Goal: Check status: Check status

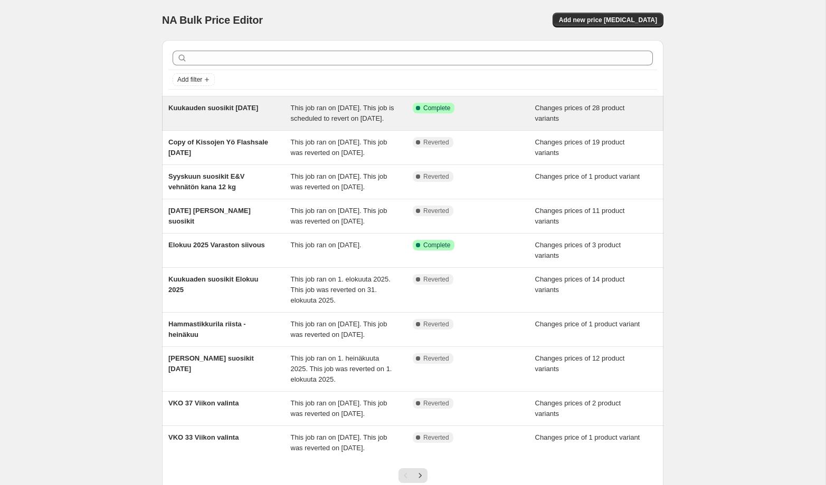
click at [232, 106] on span "Kuukauden suosikit [DATE]" at bounding box center [213, 108] width 90 height 8
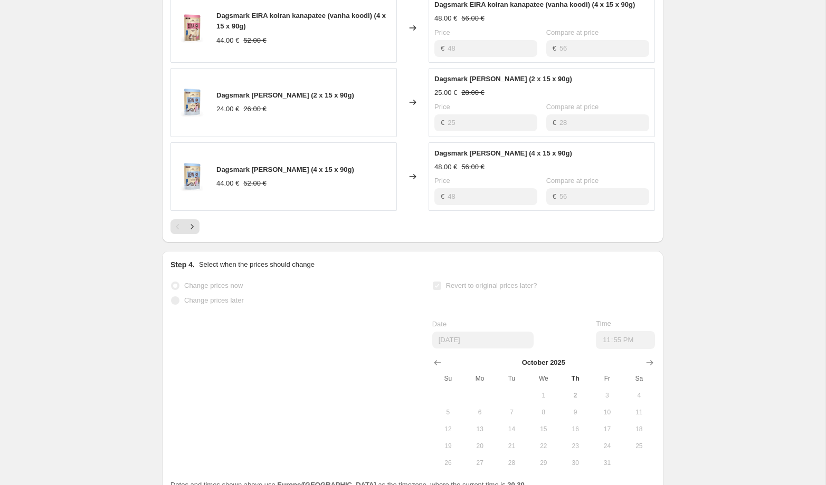
scroll to position [634, 0]
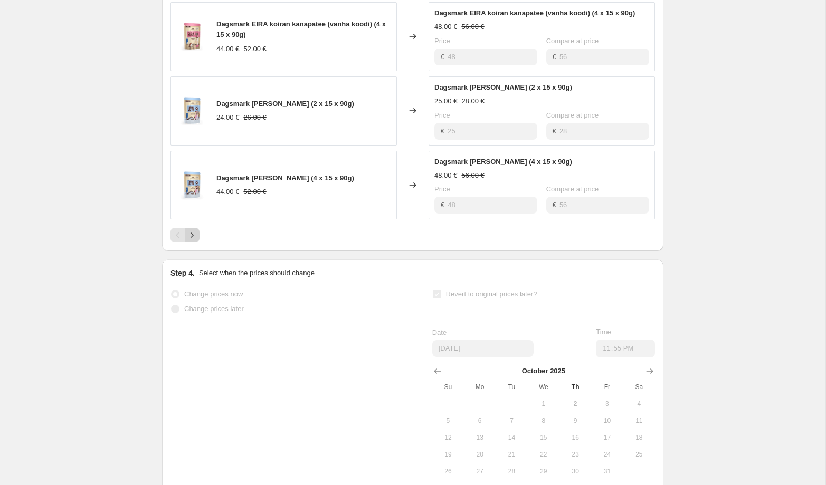
click at [197, 241] on icon "Next" at bounding box center [192, 235] width 11 height 11
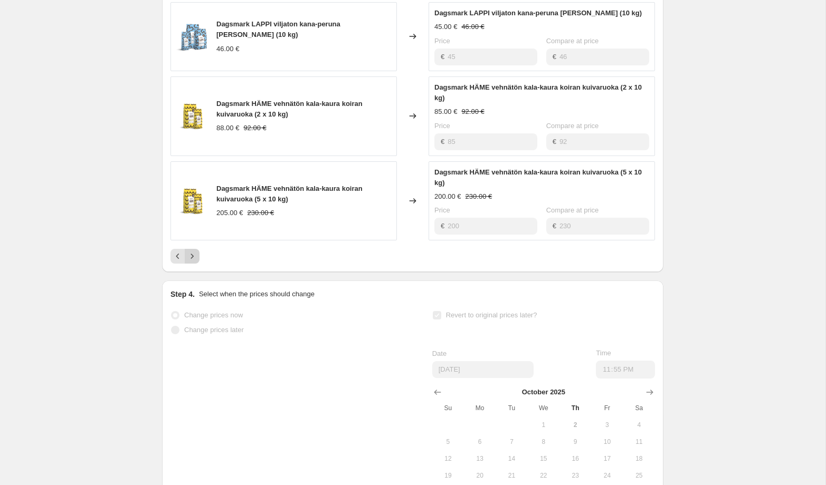
click at [195, 262] on icon "Next" at bounding box center [192, 256] width 11 height 11
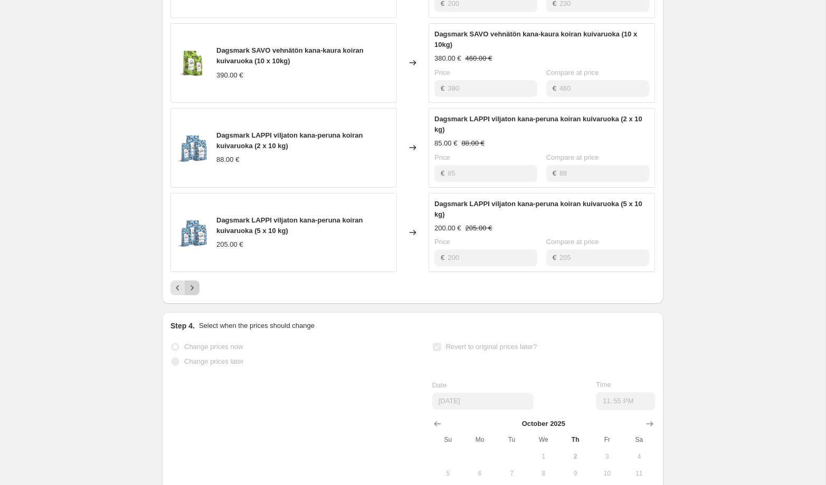
click at [195, 293] on icon "Next" at bounding box center [192, 288] width 11 height 11
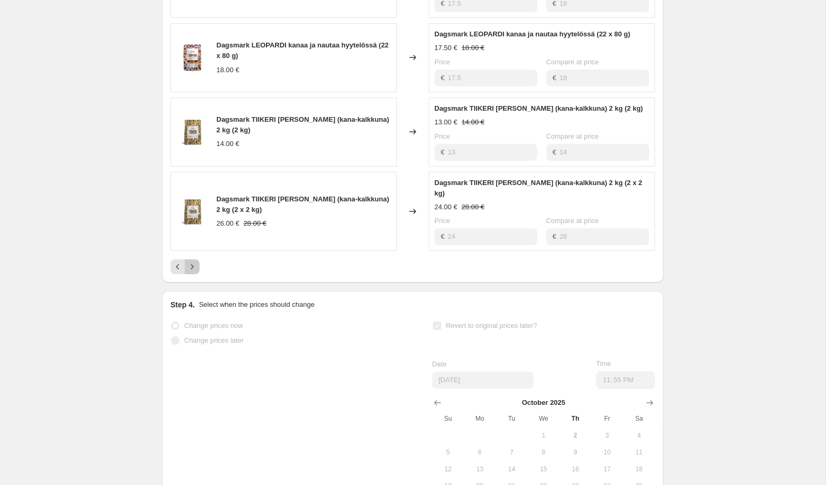
click at [195, 272] on icon "Next" at bounding box center [192, 267] width 11 height 11
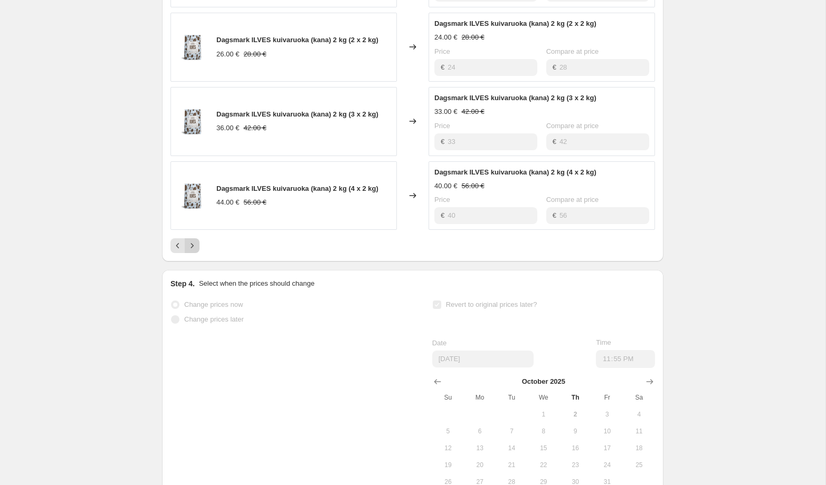
click at [194, 251] on icon "Next" at bounding box center [192, 246] width 11 height 11
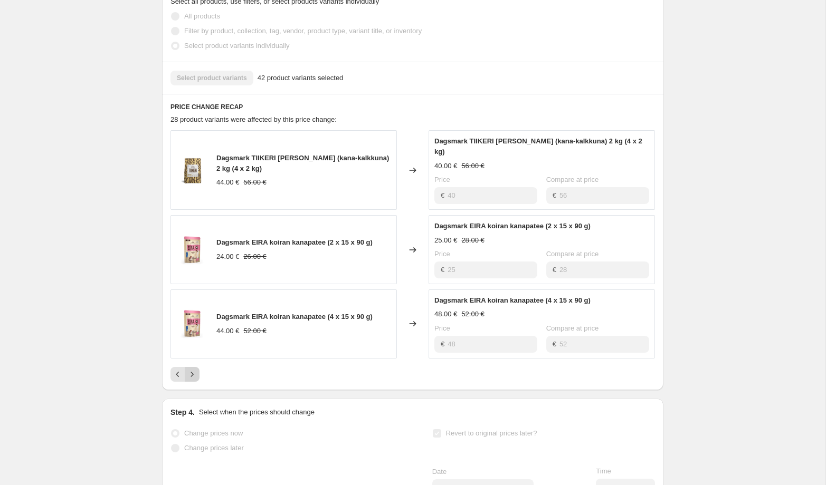
scroll to position [371, 0]
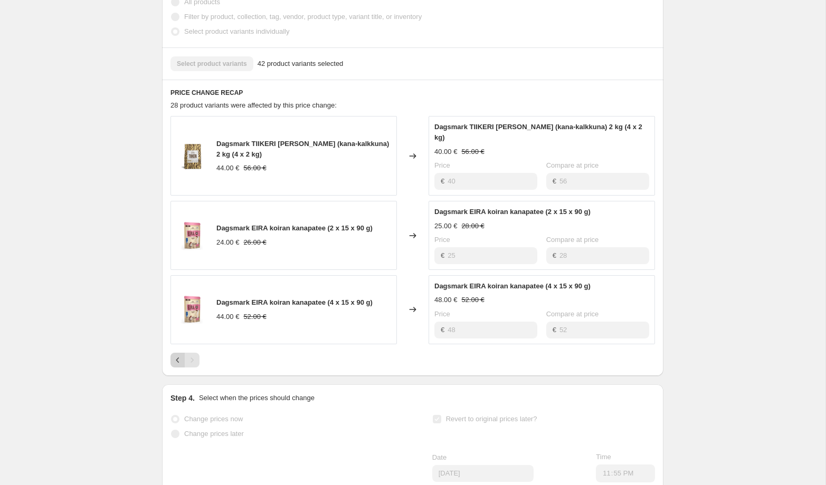
click at [174, 366] on icon "Previous" at bounding box center [177, 360] width 11 height 11
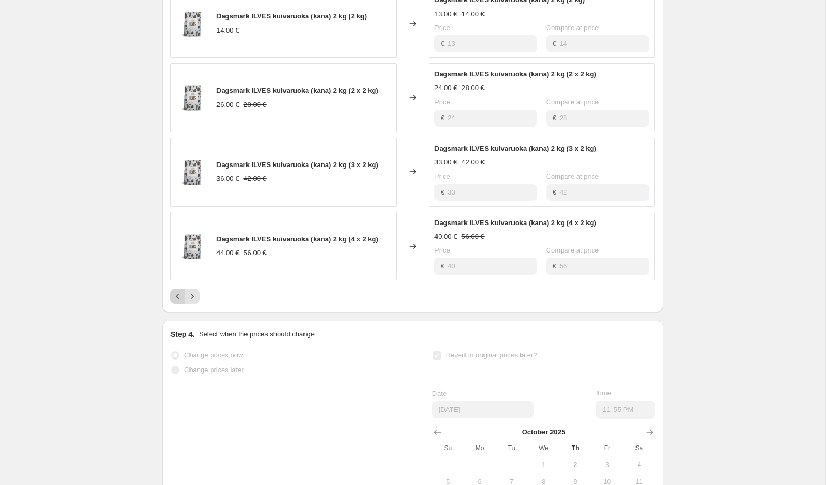
scroll to position [586, 0]
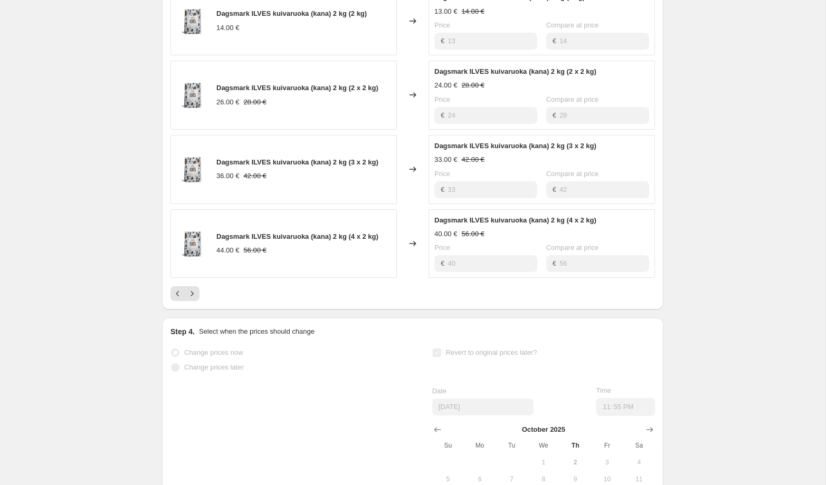
click at [173, 301] on div "Pagination" at bounding box center [177, 293] width 15 height 15
click at [174, 299] on icon "Previous" at bounding box center [177, 294] width 11 height 11
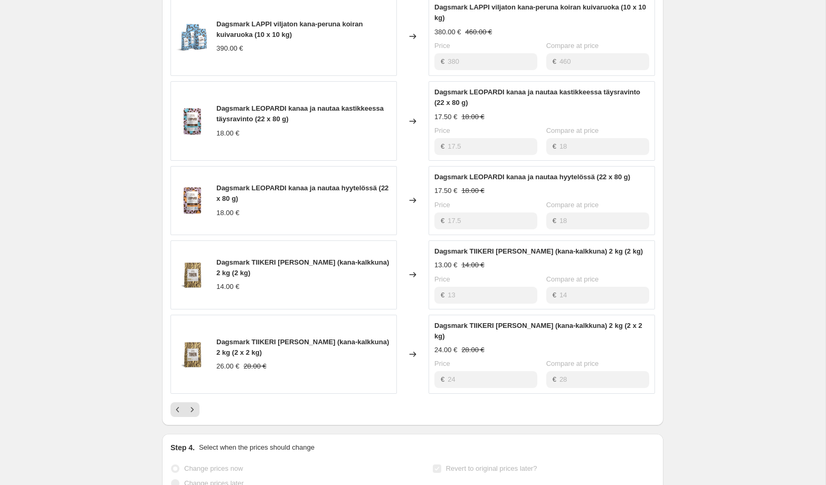
scroll to position [582, 0]
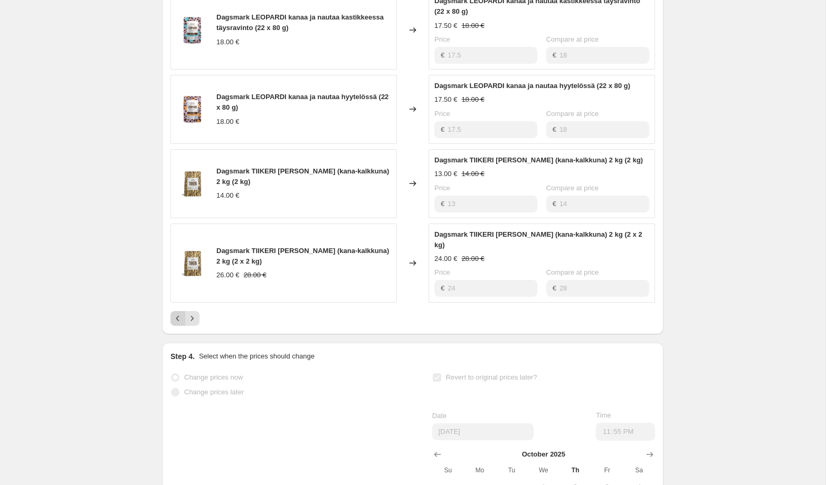
click at [175, 324] on icon "Previous" at bounding box center [177, 318] width 11 height 11
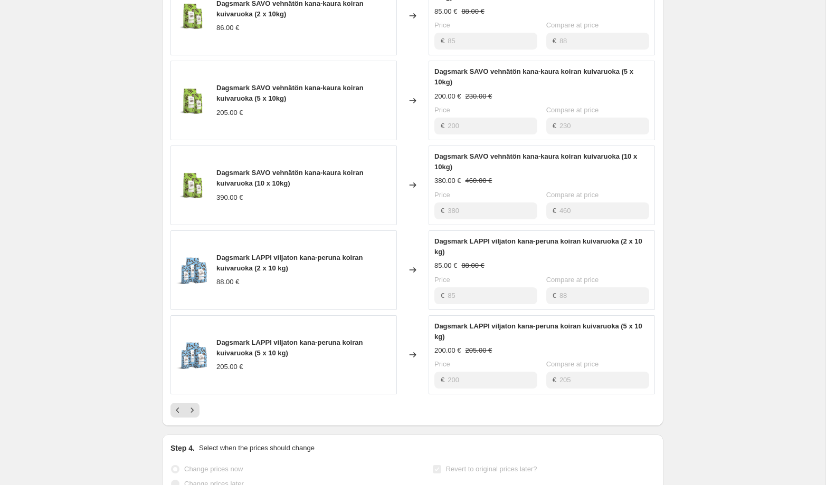
scroll to position [523, 0]
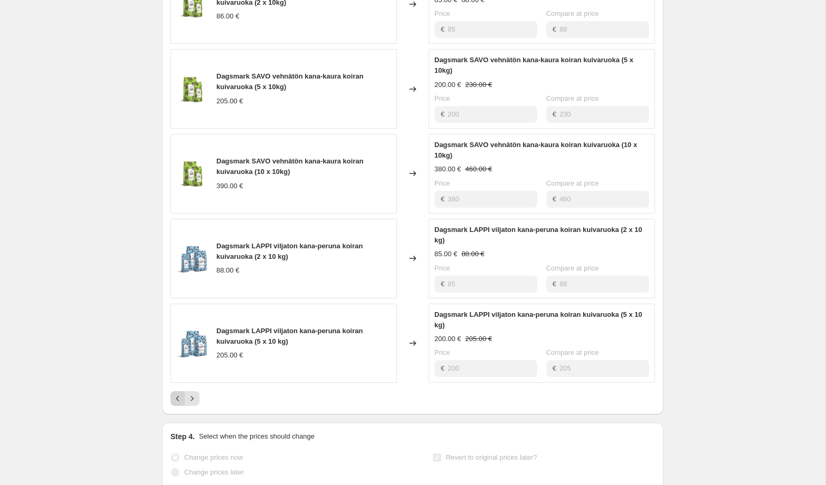
click at [177, 404] on icon "Previous" at bounding box center [177, 399] width 11 height 11
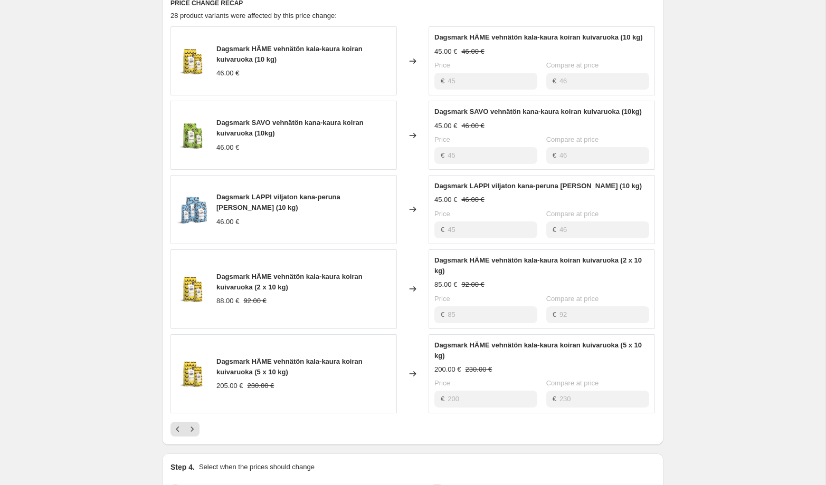
scroll to position [465, 0]
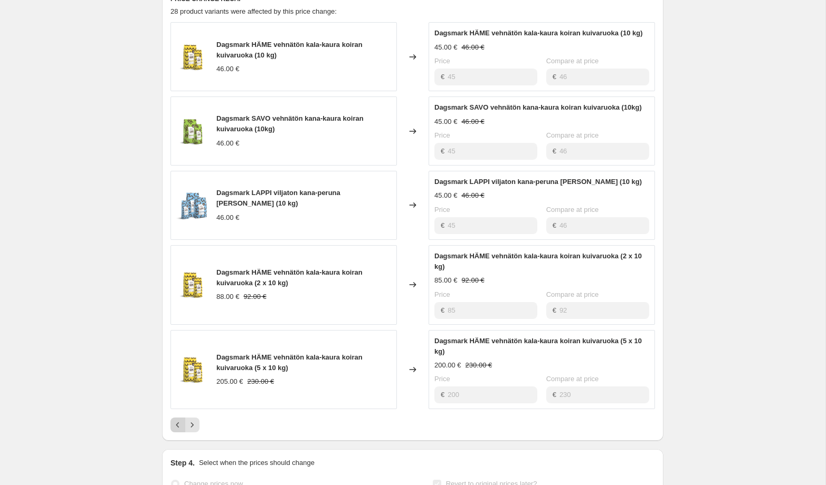
click at [176, 430] on icon "Previous" at bounding box center [177, 425] width 11 height 11
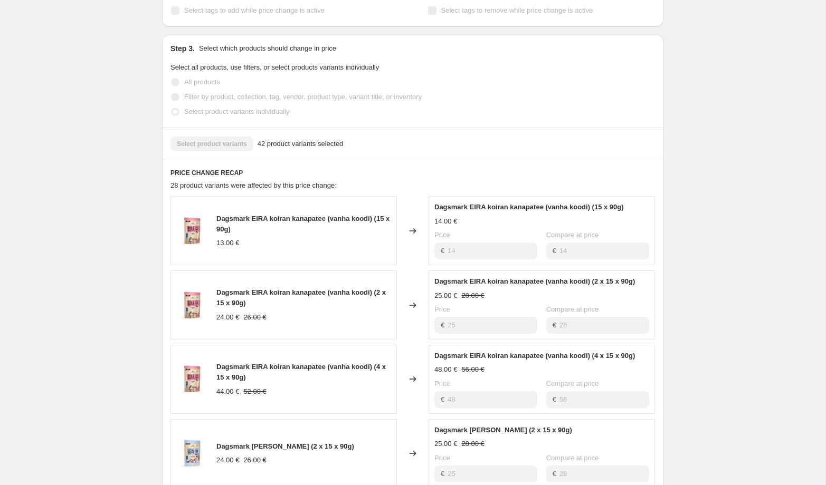
scroll to position [289, 0]
